Goal: Transaction & Acquisition: Purchase product/service

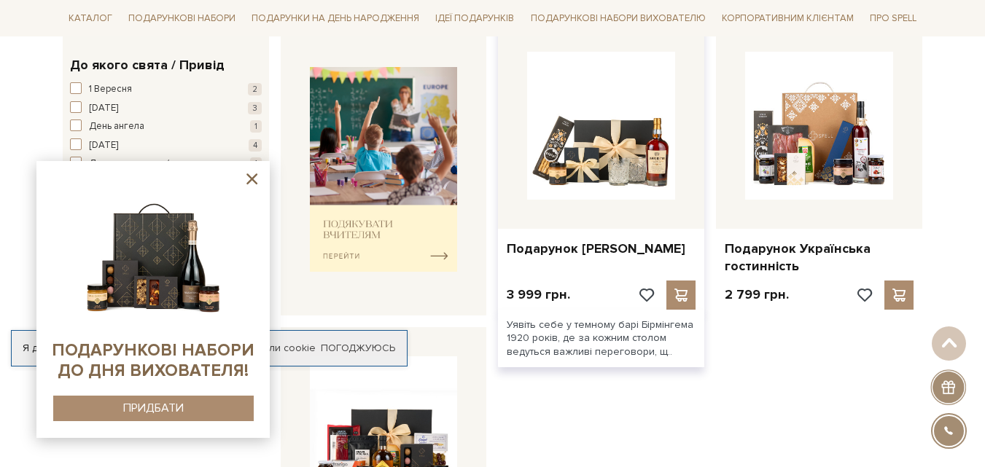
scroll to position [433, 0]
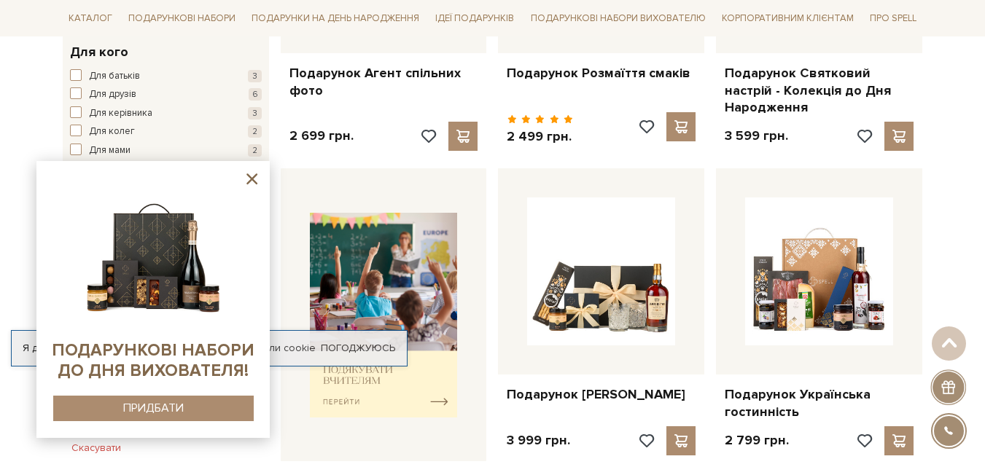
click at [253, 178] on icon at bounding box center [251, 179] width 11 height 11
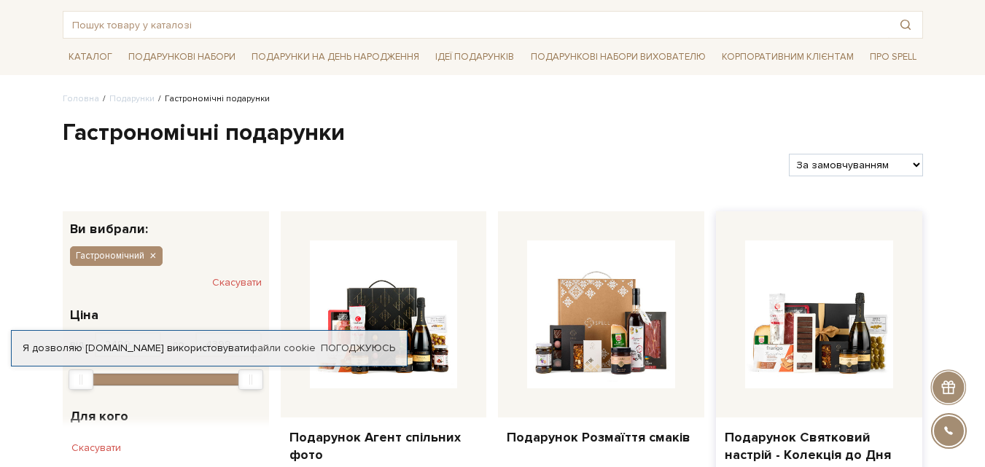
scroll to position [0, 0]
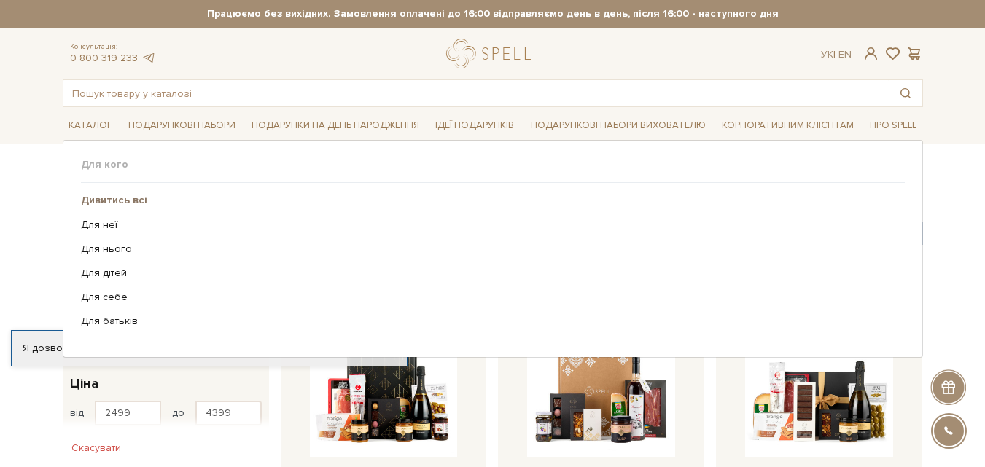
click at [118, 201] on b "Дивитись всі" at bounding box center [114, 200] width 66 height 12
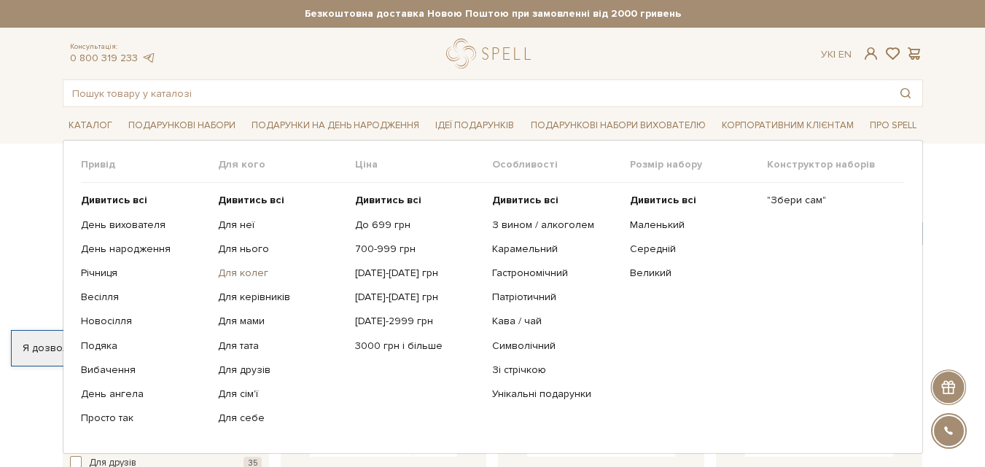
click at [249, 272] on link "Для колег" at bounding box center [281, 273] width 126 height 13
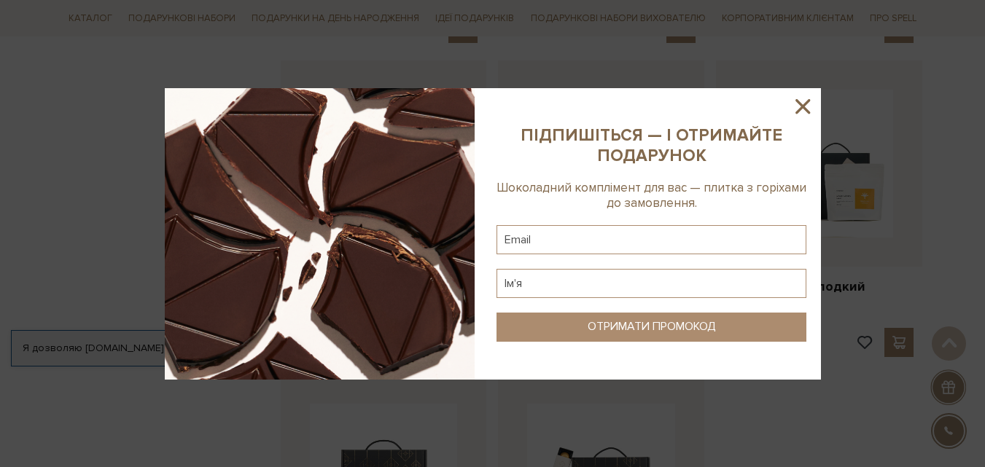
scroll to position [1531, 0]
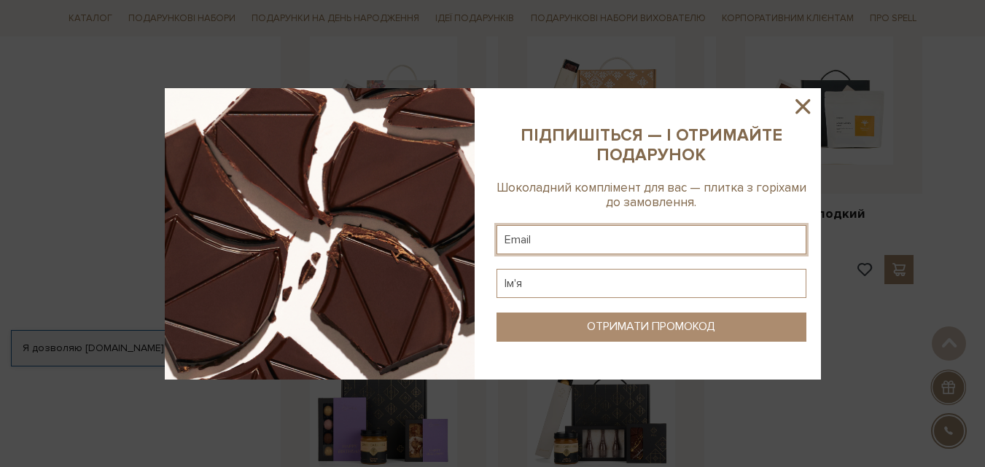
click at [599, 233] on input "text" at bounding box center [652, 239] width 310 height 29
type input "dashendell@gmail.com"
click at [581, 280] on input "text" at bounding box center [652, 283] width 310 height 29
type input "Дарина"
click at [609, 333] on div "ОТРИМАТИ ПРОМОКОД" at bounding box center [651, 327] width 128 height 14
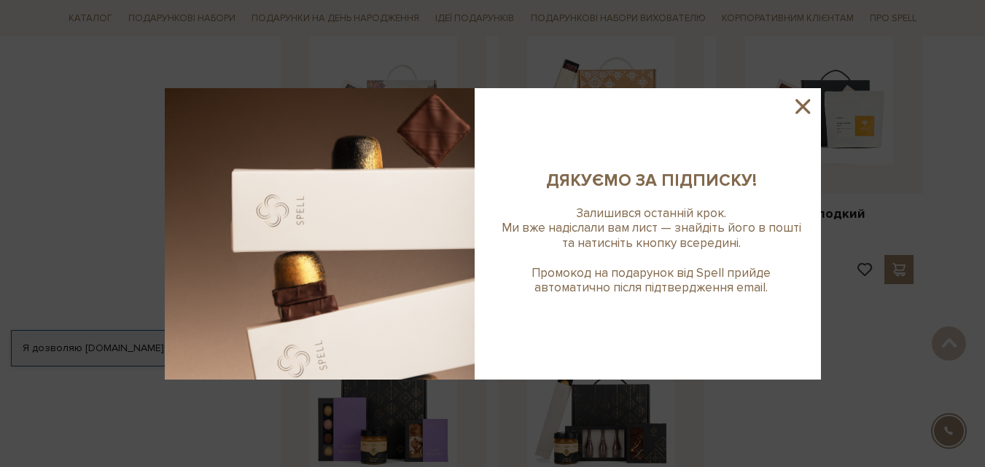
click at [801, 99] on icon at bounding box center [802, 106] width 25 height 25
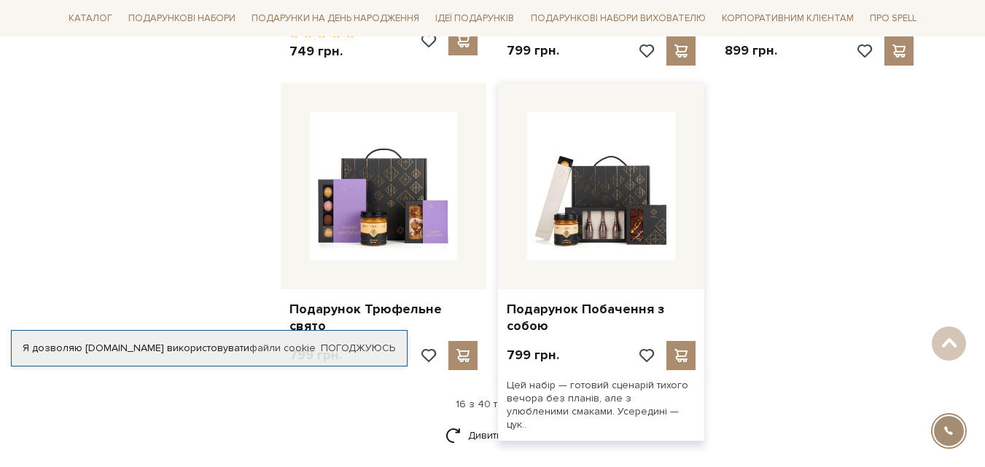
scroll to position [1896, 0]
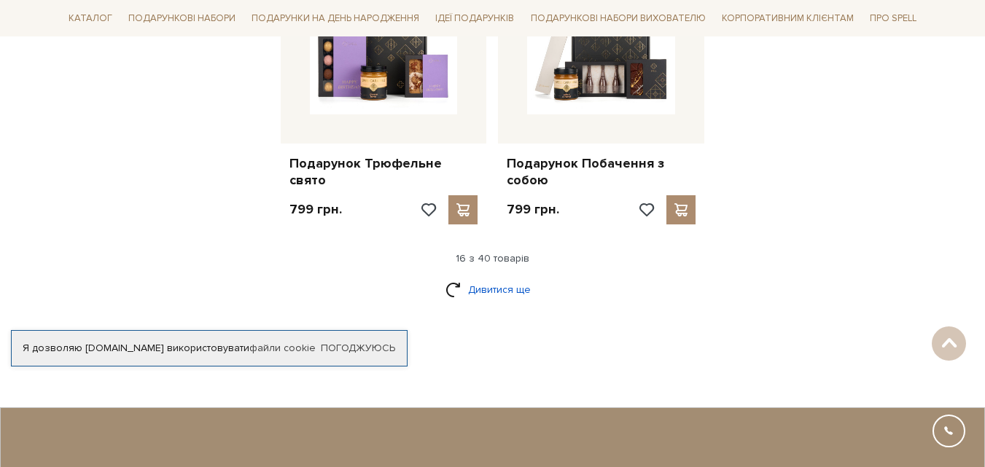
click at [494, 277] on link "Дивитися ще" at bounding box center [493, 290] width 95 height 26
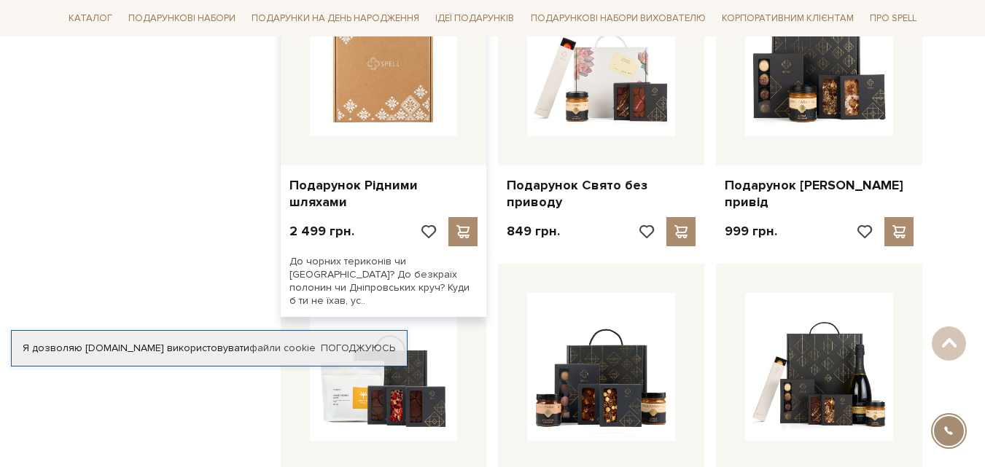
scroll to position [2917, 0]
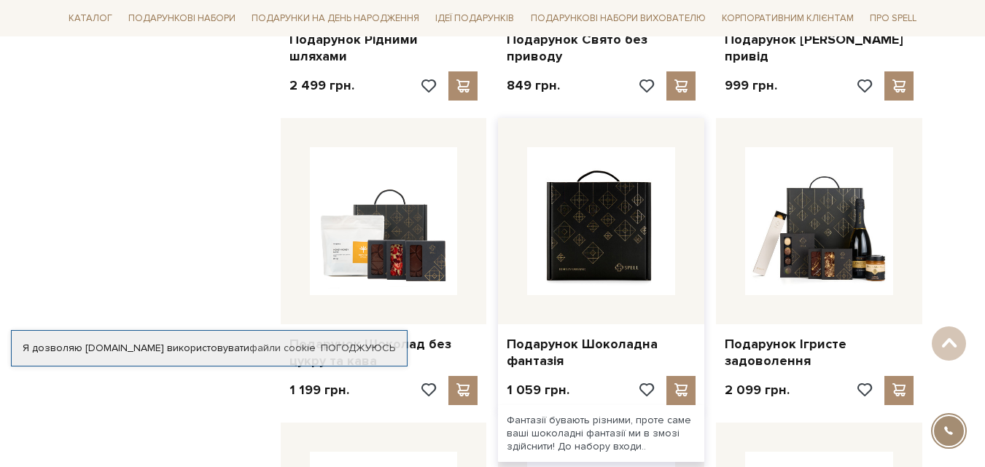
click at [623, 238] on img at bounding box center [601, 221] width 148 height 148
